Goal: Communication & Community: Participate in discussion

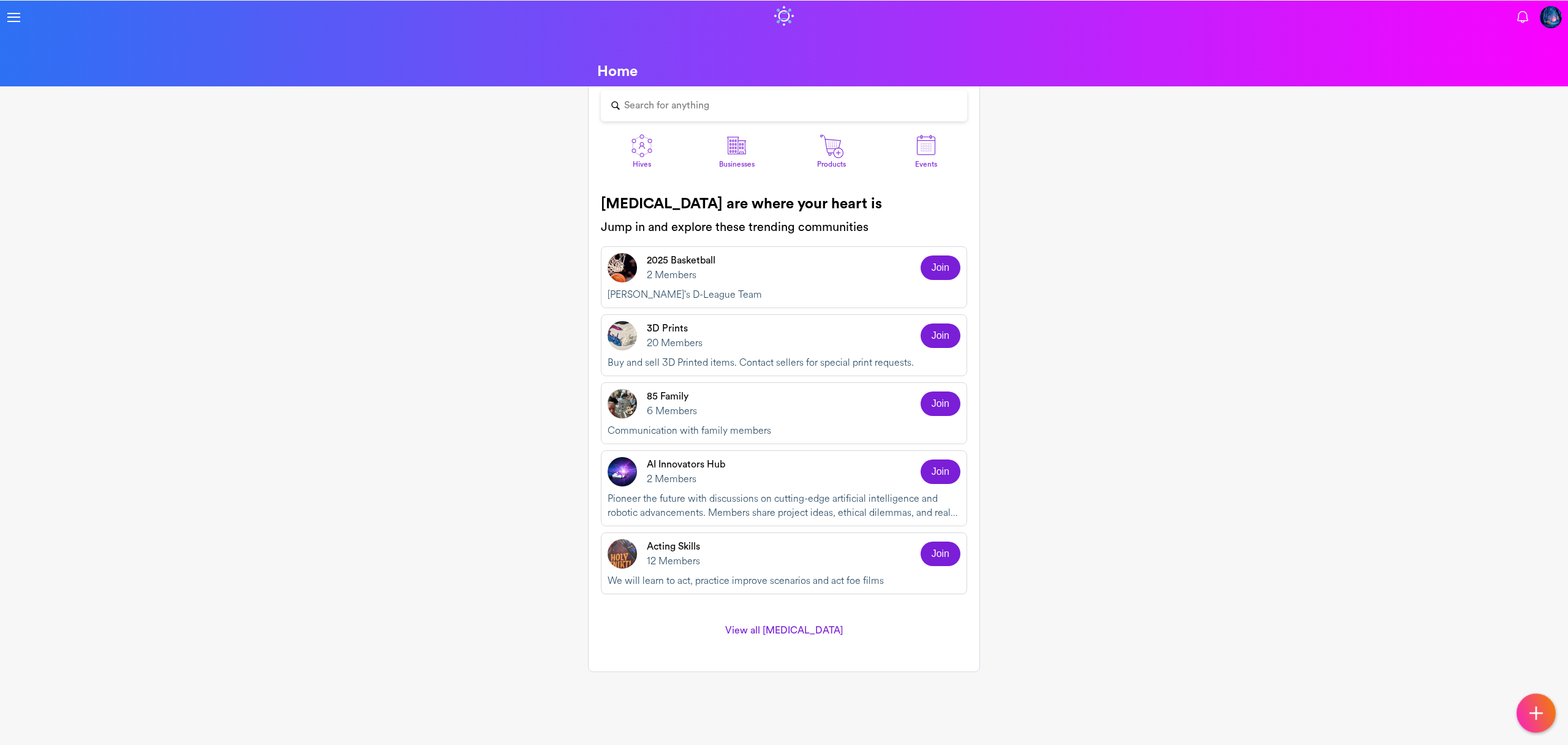
click at [651, 145] on img at bounding box center [642, 146] width 24 height 24
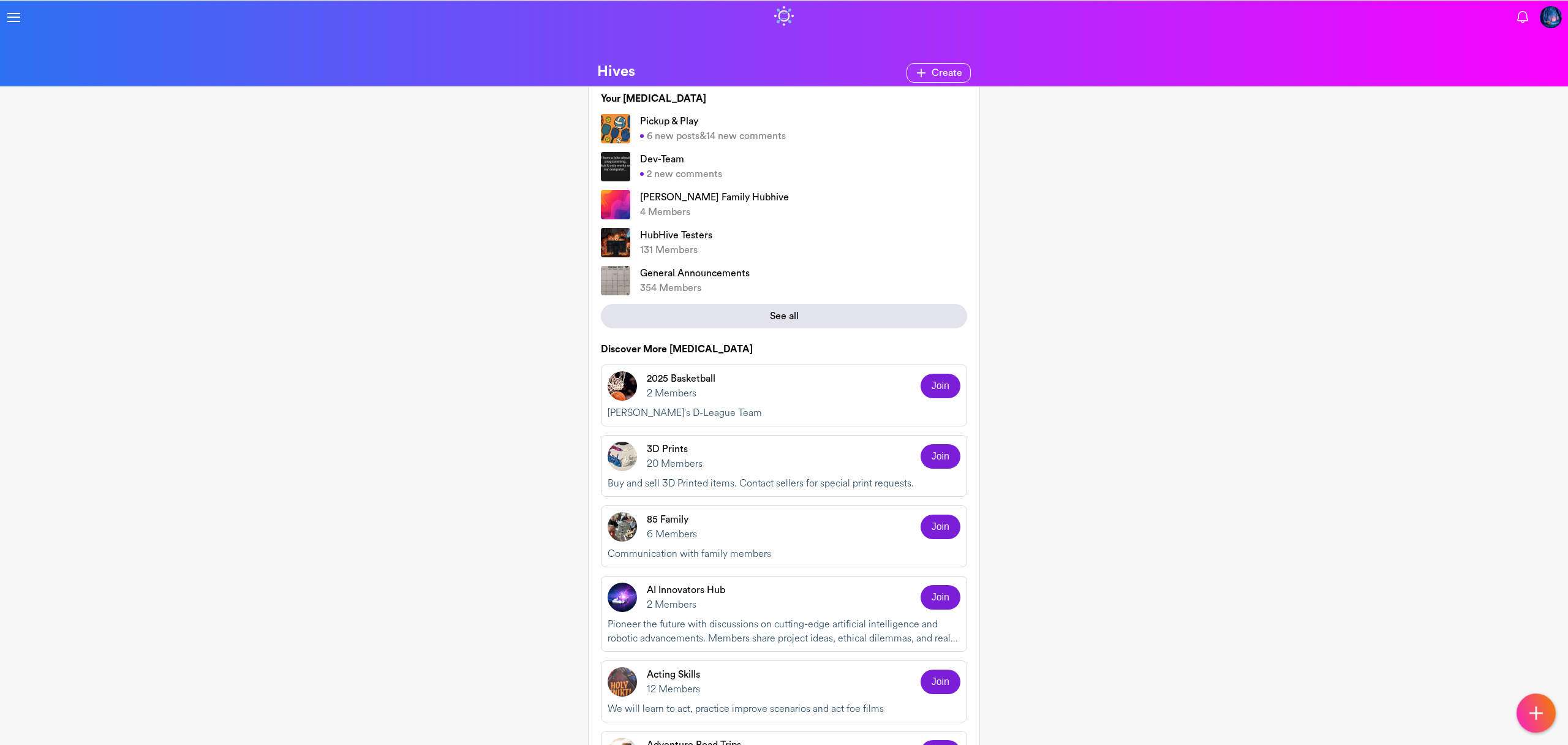
click at [739, 319] on div "See all" at bounding box center [784, 316] width 366 height 24
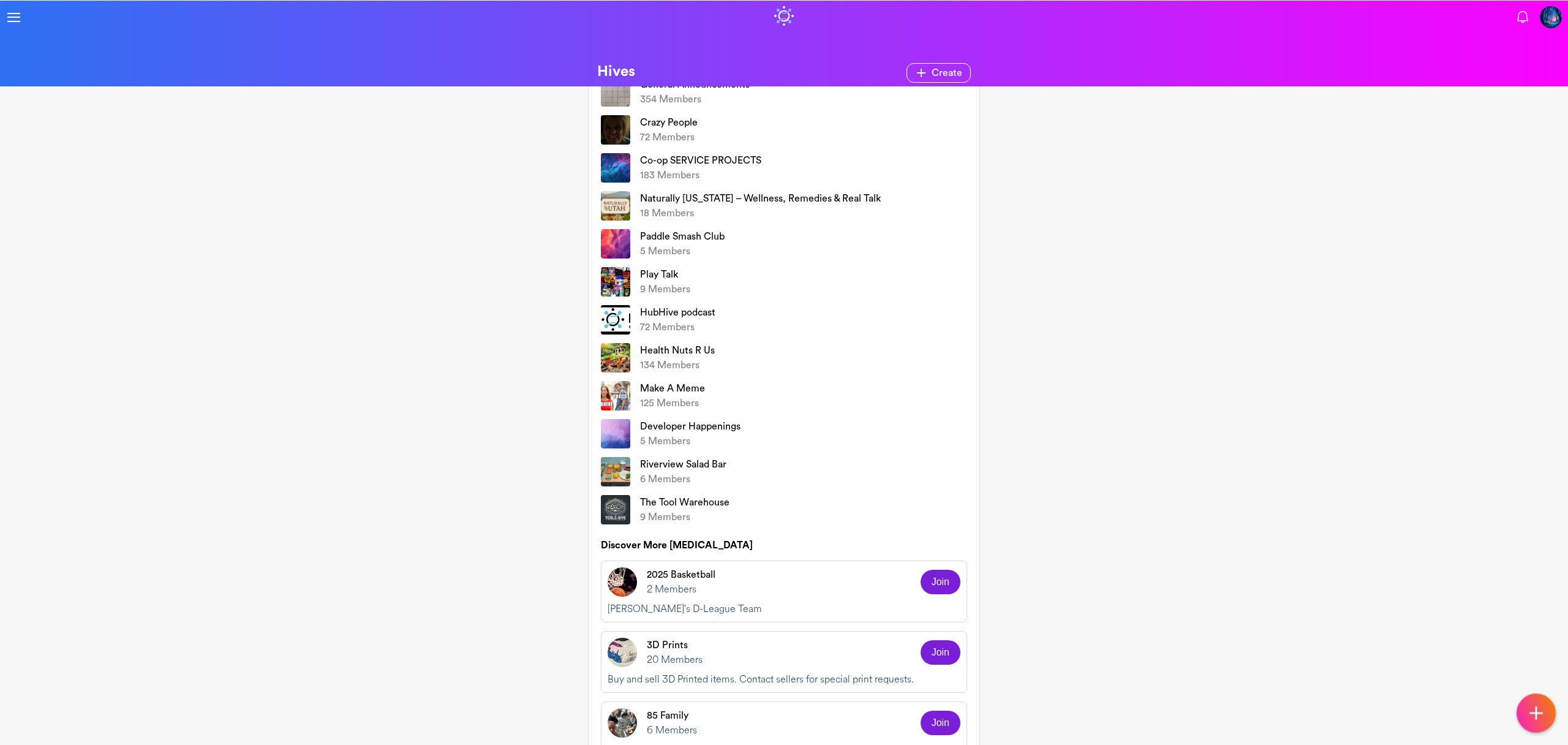
scroll to position [204, 0]
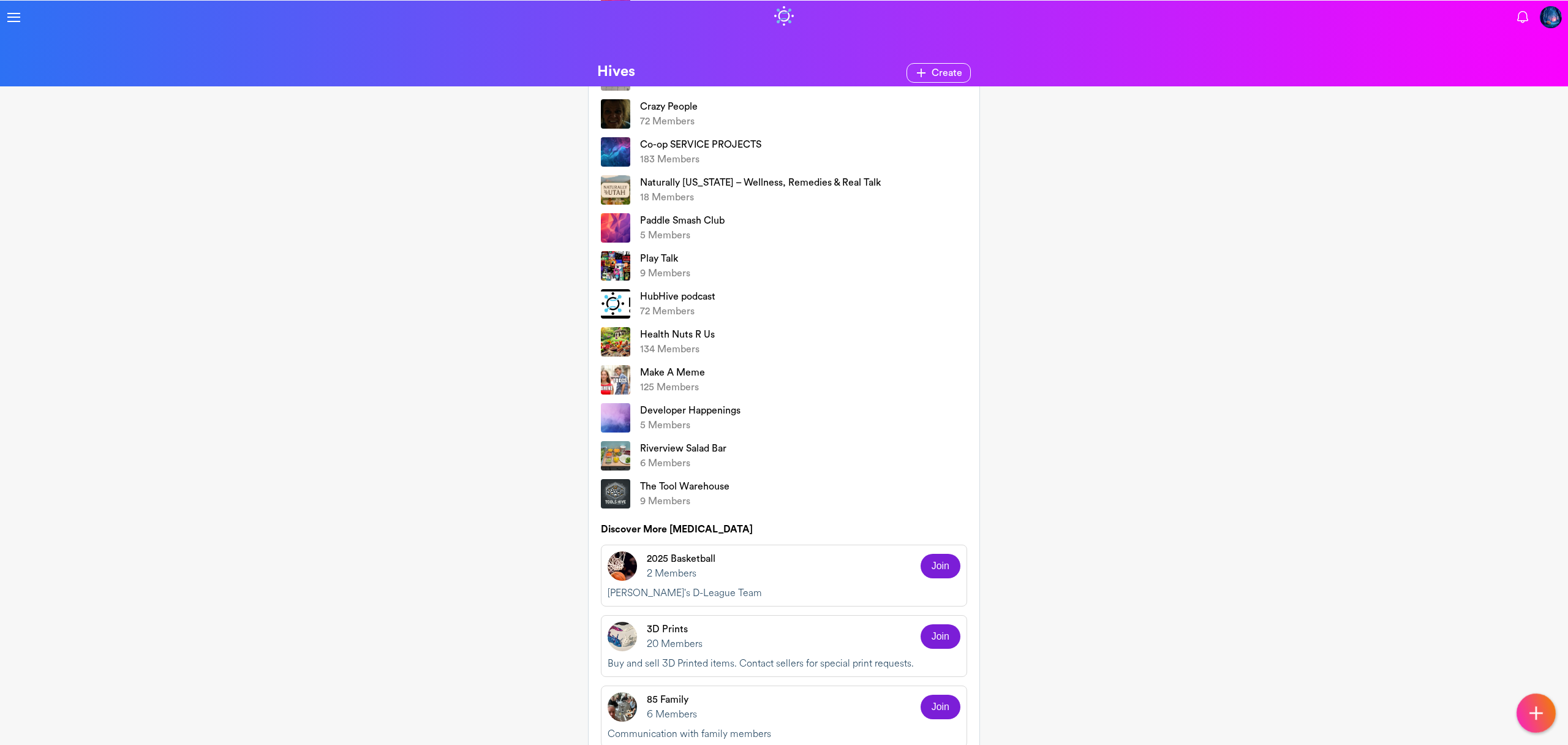
click at [673, 375] on p "Make A Meme" at bounding box center [672, 372] width 65 height 15
click at [613, 378] on img at bounding box center [616, 380] width 30 height 30
click at [669, 368] on p "Make A Meme" at bounding box center [672, 372] width 65 height 15
click at [635, 379] on link "Make A Meme 125 Members" at bounding box center [781, 380] width 360 height 30
click at [655, 372] on p "Make A Meme" at bounding box center [672, 372] width 65 height 15
